Goal: Transaction & Acquisition: Purchase product/service

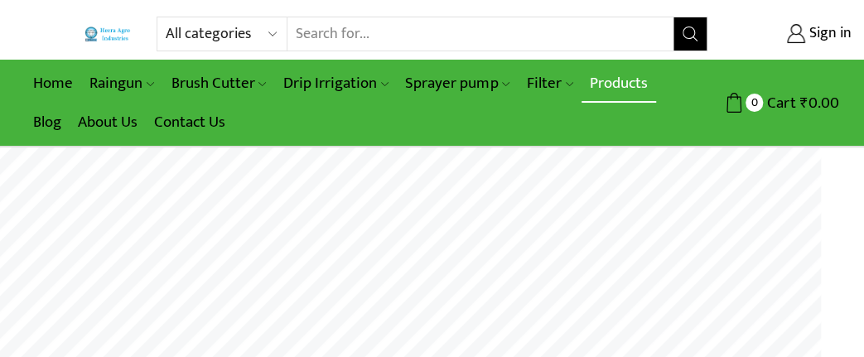
click at [606, 83] on link "Products" at bounding box center [619, 83] width 75 height 39
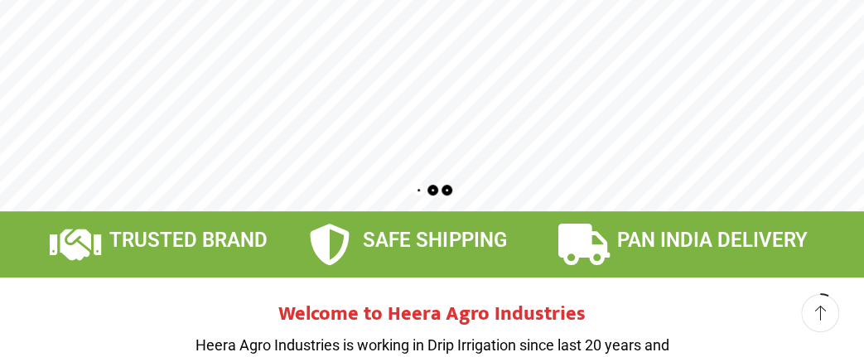
scroll to position [244, 0]
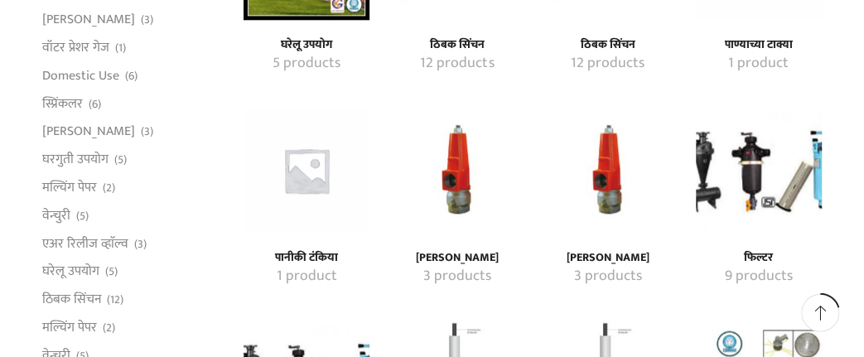
scroll to position [775, 0]
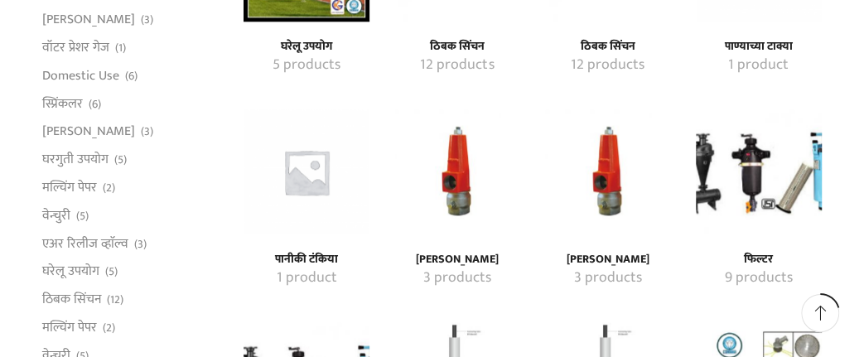
click at [743, 172] on img "Visit product category फिल्टर" at bounding box center [759, 172] width 126 height 126
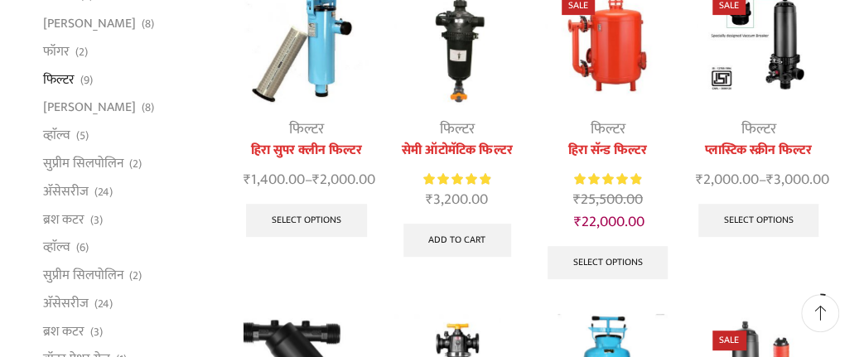
scroll to position [258, 0]
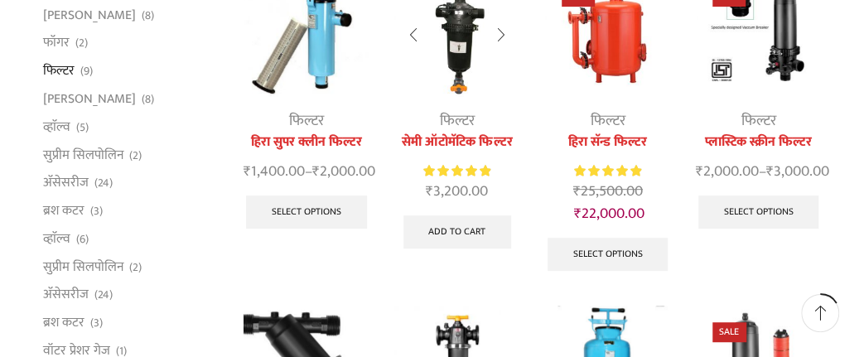
click at [450, 133] on link "सेमी ऑटोमॅटिक फिल्टर" at bounding box center [457, 143] width 126 height 20
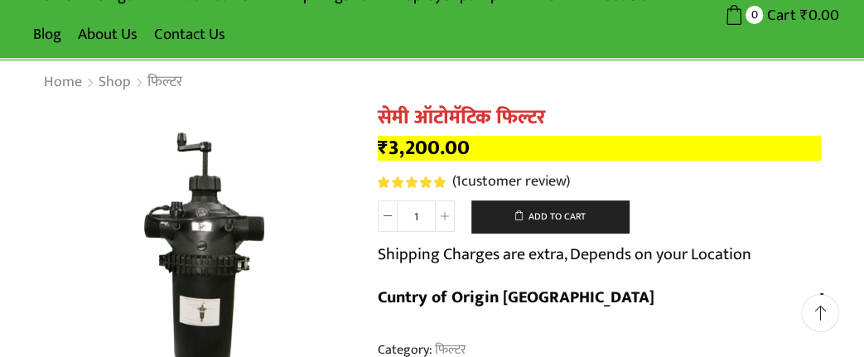
scroll to position [86, 0]
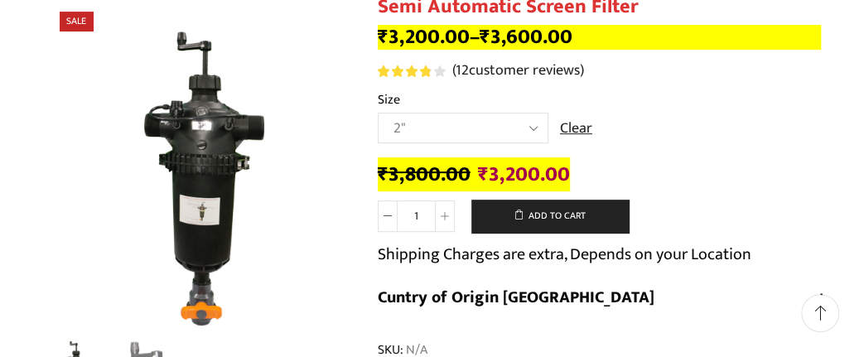
scroll to position [172, 0]
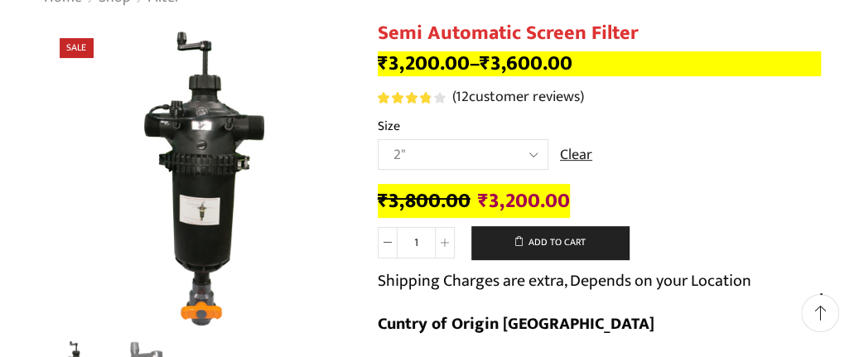
click at [378, 139] on select "Choose an option 2" 2.5" 3"" at bounding box center [463, 154] width 171 height 31
select select "3""
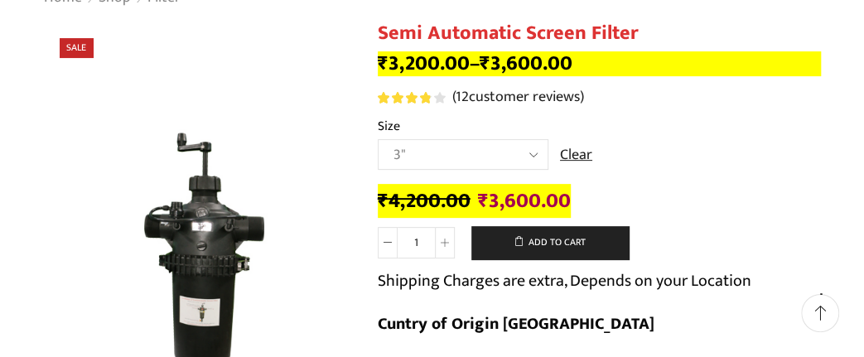
scroll to position [0, 0]
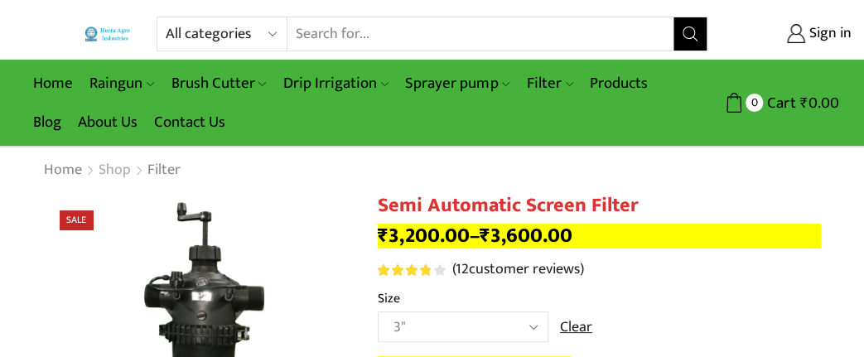
click at [120, 167] on link "Shop" at bounding box center [115, 171] width 34 height 22
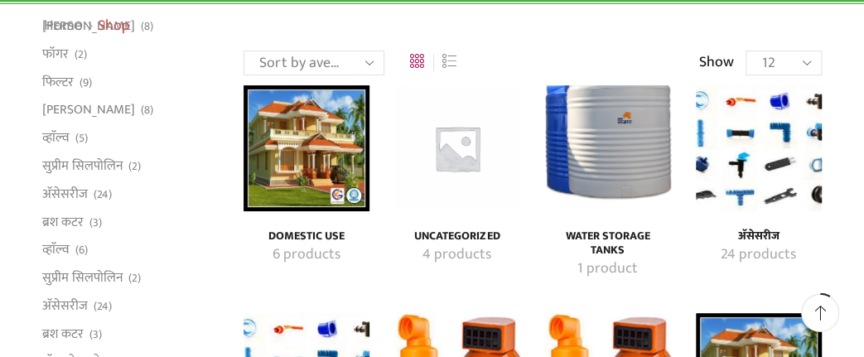
scroll to position [86, 0]
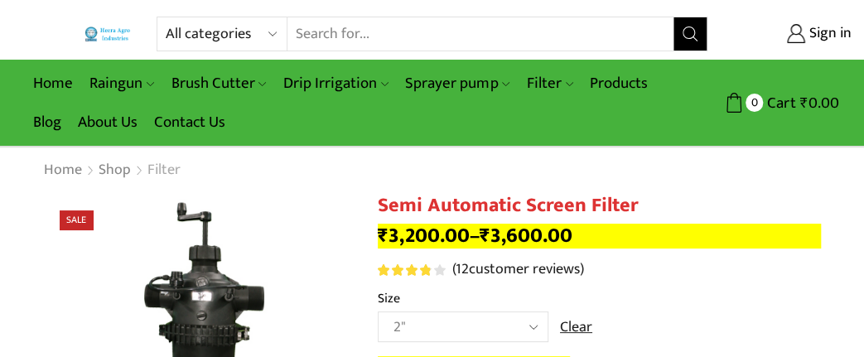
click at [156, 167] on link "Filter" at bounding box center [164, 171] width 35 height 22
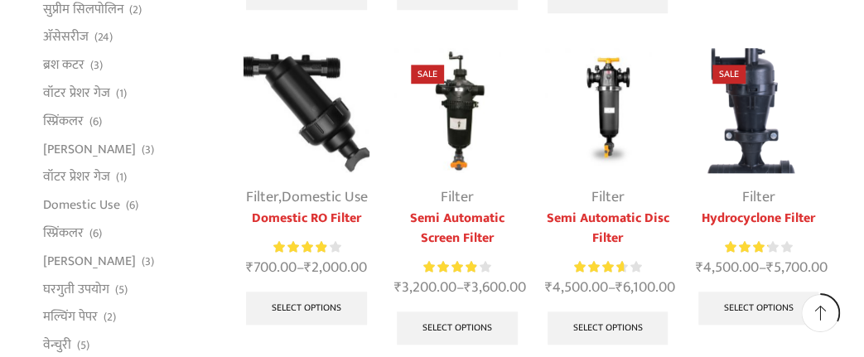
scroll to position [517, 0]
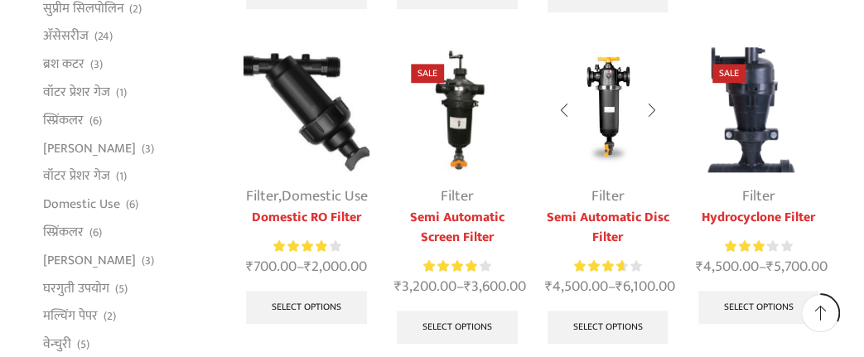
click at [606, 233] on link "Semi Automatic Disc Filter" at bounding box center [608, 228] width 126 height 40
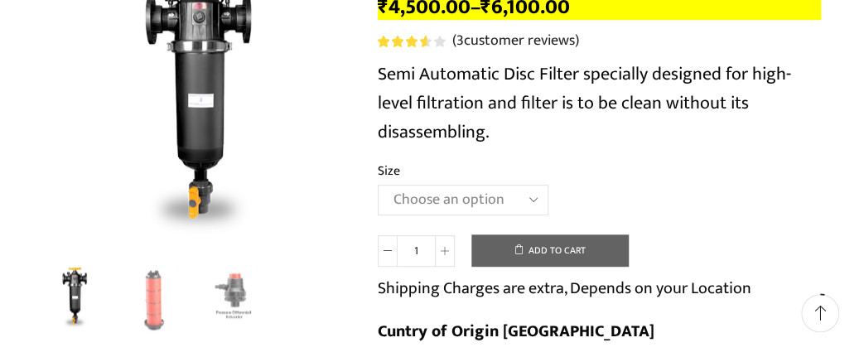
scroll to position [258, 0]
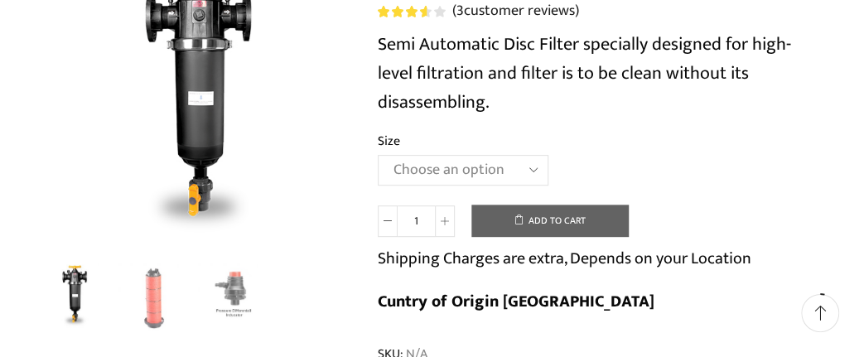
click at [378, 155] on select "Choose an option 2" Disc Filter 2.5" Disc Filter 3" Disc Filter" at bounding box center [463, 170] width 171 height 31
select select "3" Disc Filter"
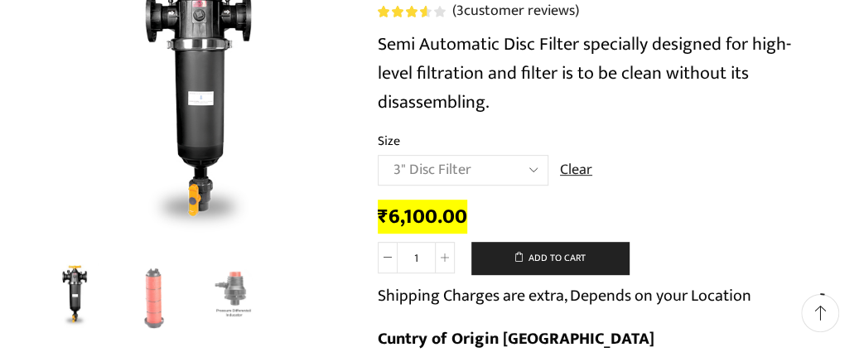
click at [684, 186] on td "Choose an option 2" Disc Filter 2.5" Disc Filter 3" Disc Filter Clear" at bounding box center [600, 178] width 444 height 46
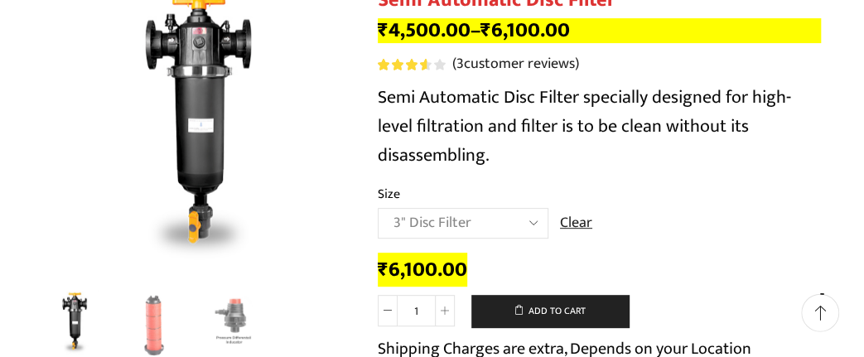
scroll to position [172, 0]
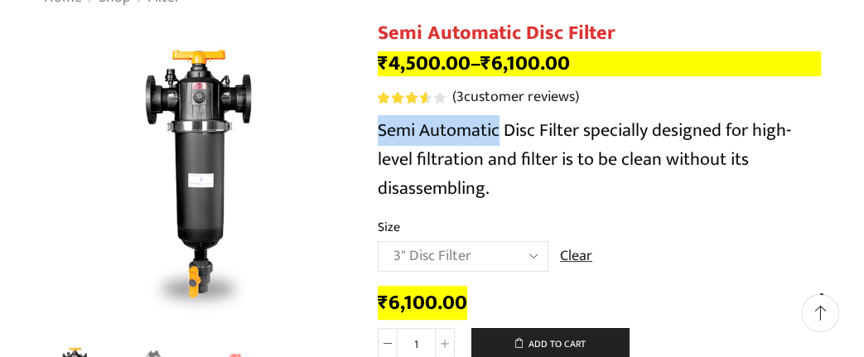
drag, startPoint x: 377, startPoint y: 128, endPoint x: 498, endPoint y: 132, distance: 121.0
copy span "Semi Automatic"
